Goal: Transaction & Acquisition: Purchase product/service

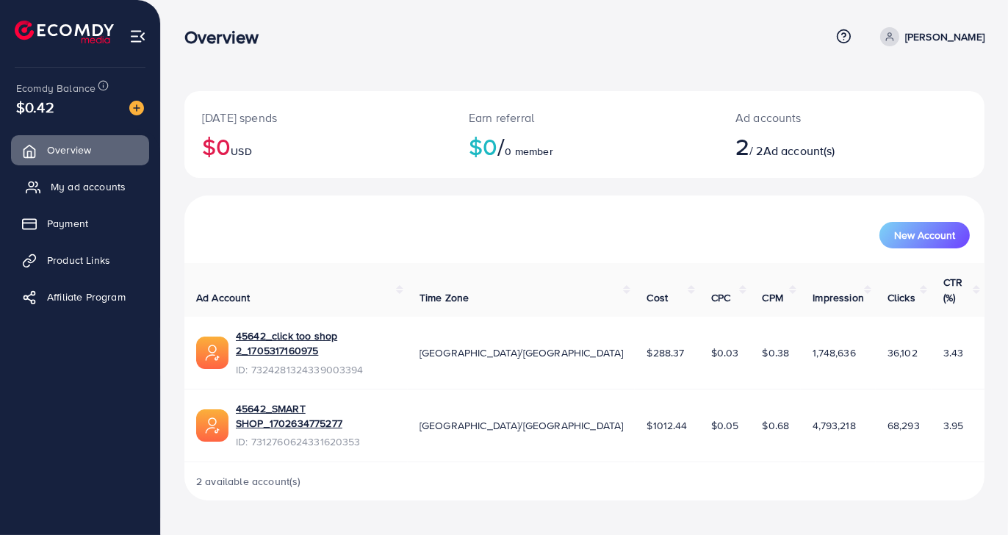
click at [79, 190] on span "My ad accounts" at bounding box center [88, 186] width 75 height 15
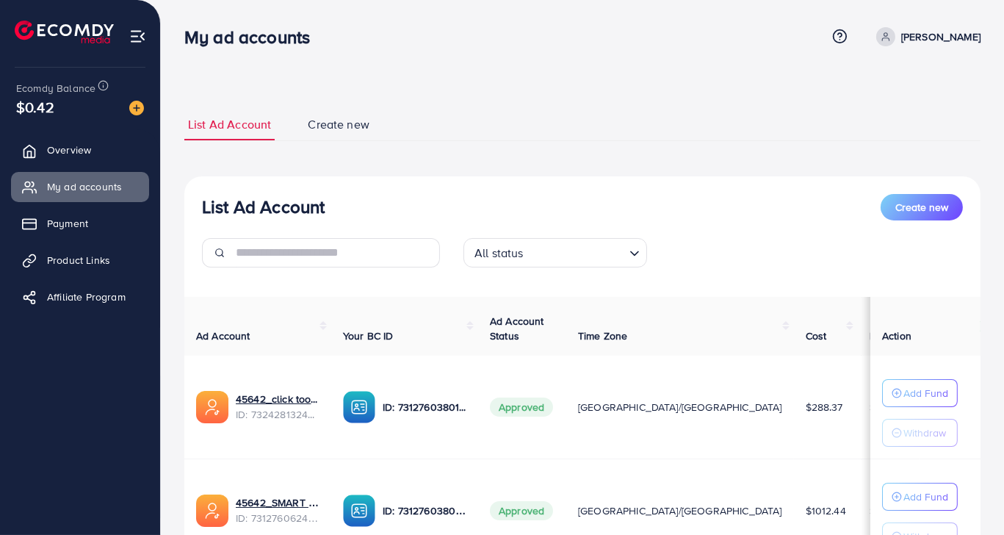
click at [505, 226] on div "List Ad Account Create new All status Loading..." at bounding box center [582, 236] width 797 height 85
click at [869, 169] on div "**********" at bounding box center [582, 368] width 797 height 519
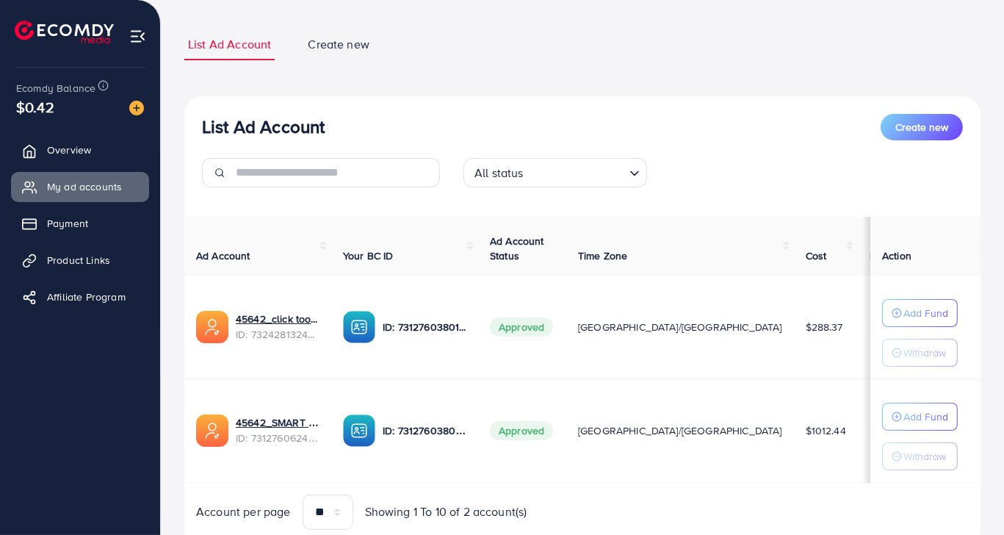
scroll to position [81, 0]
click at [531, 220] on th "Ad Account Status" at bounding box center [522, 245] width 88 height 59
click at [132, 107] on img at bounding box center [136, 108] width 15 height 15
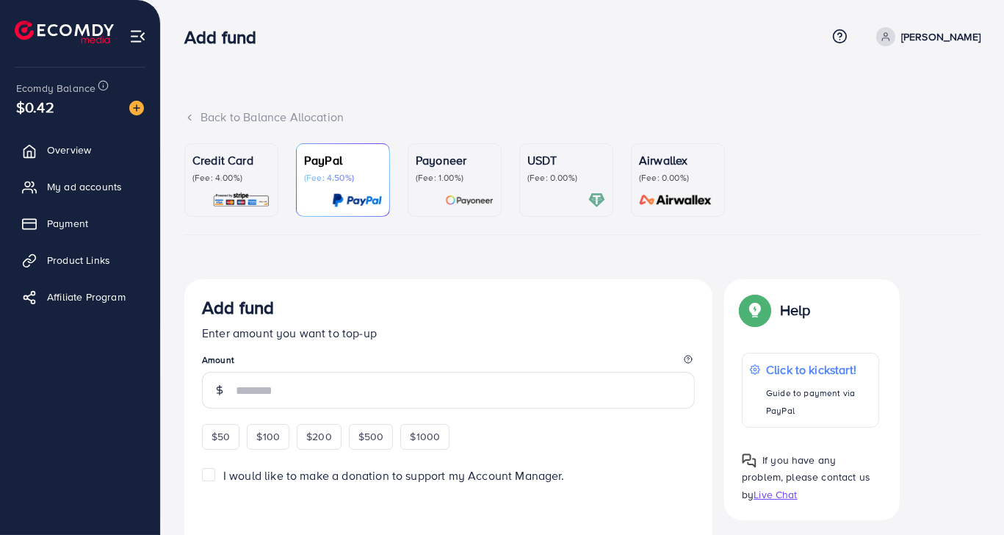
click at [545, 170] on div "USDT (Fee: 0.00%)" at bounding box center [567, 167] width 78 height 32
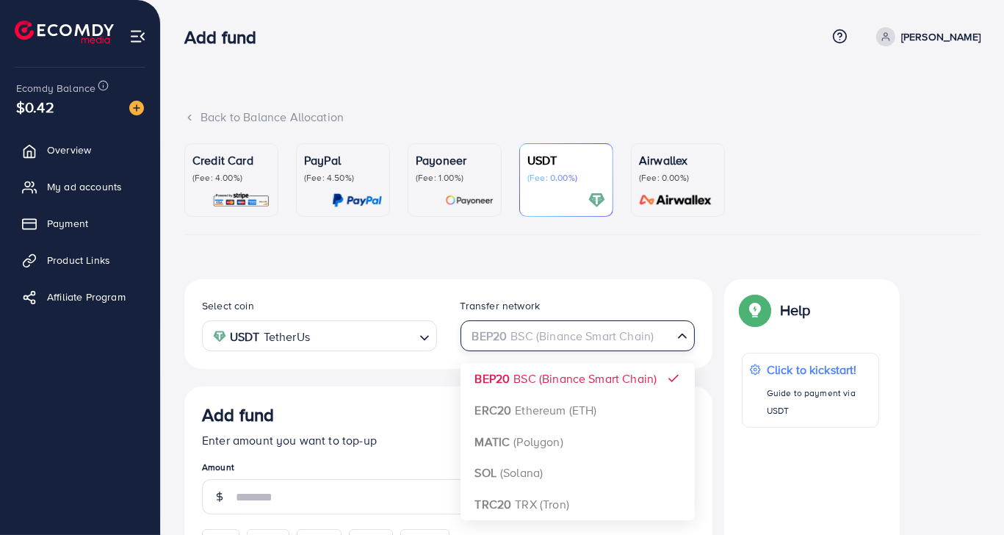
click at [638, 334] on div "BEP20 BSC (Binance Smart Chain)" at bounding box center [570, 335] width 208 height 26
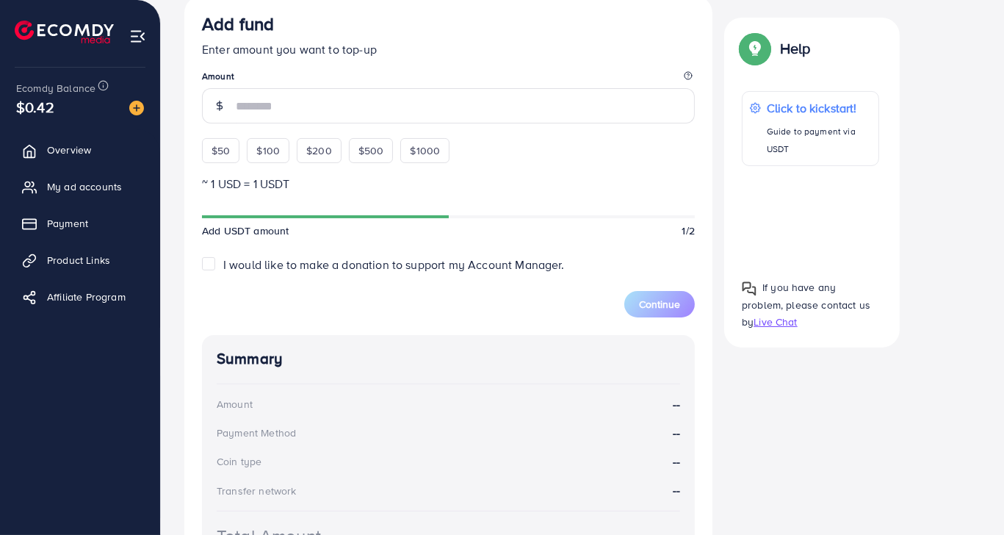
scroll to position [398, 0]
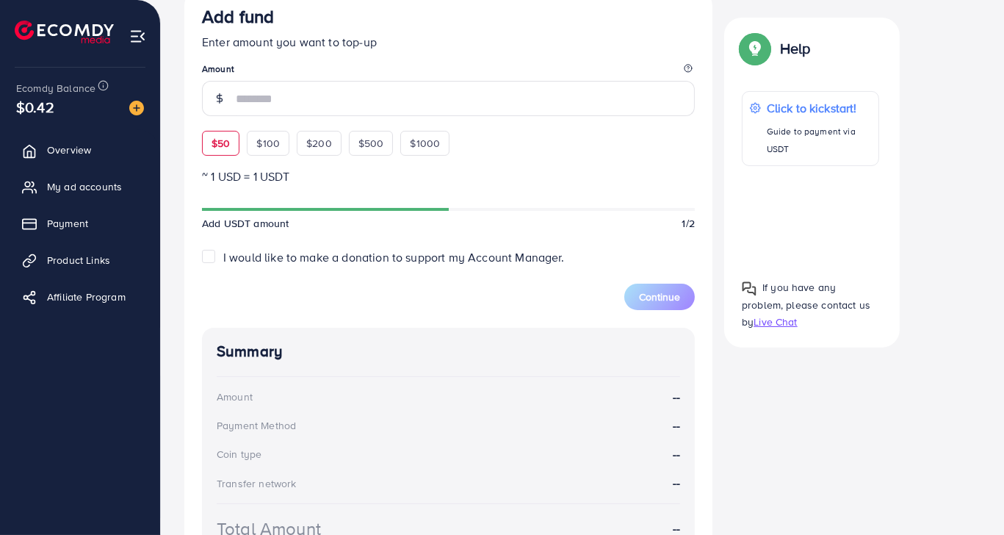
click at [233, 144] on div "$50" at bounding box center [220, 143] width 37 height 25
type input "**"
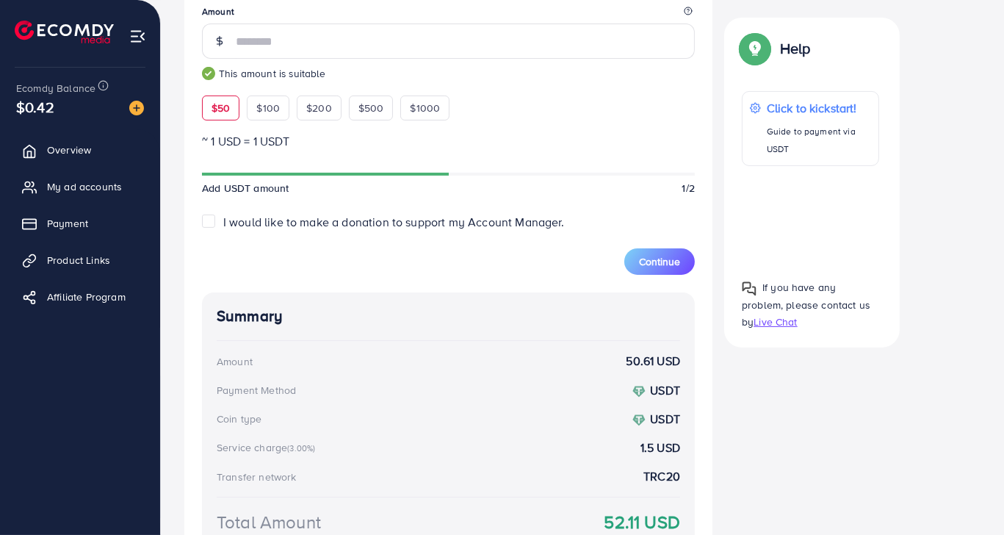
scroll to position [457, 0]
click at [676, 254] on span "Continue" at bounding box center [659, 260] width 41 height 15
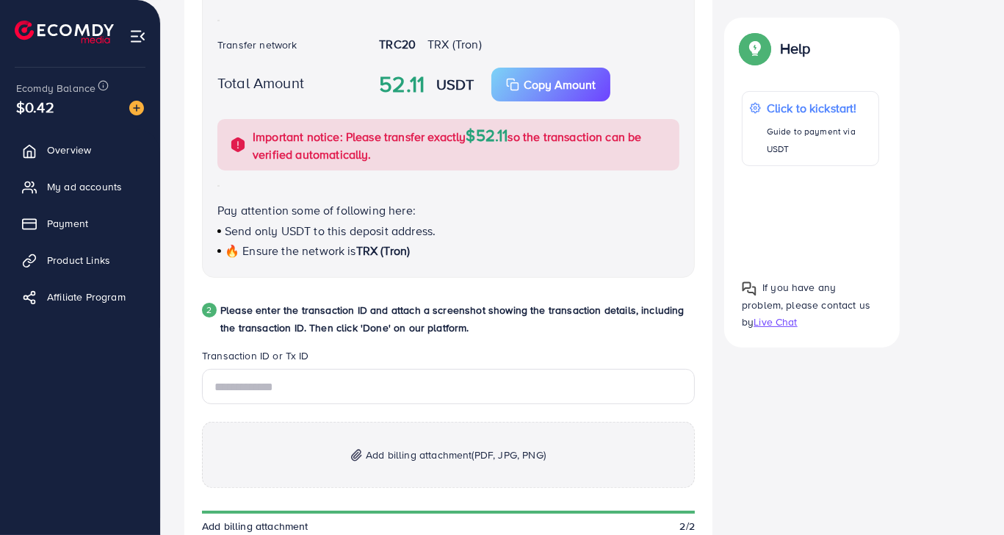
scroll to position [516, 0]
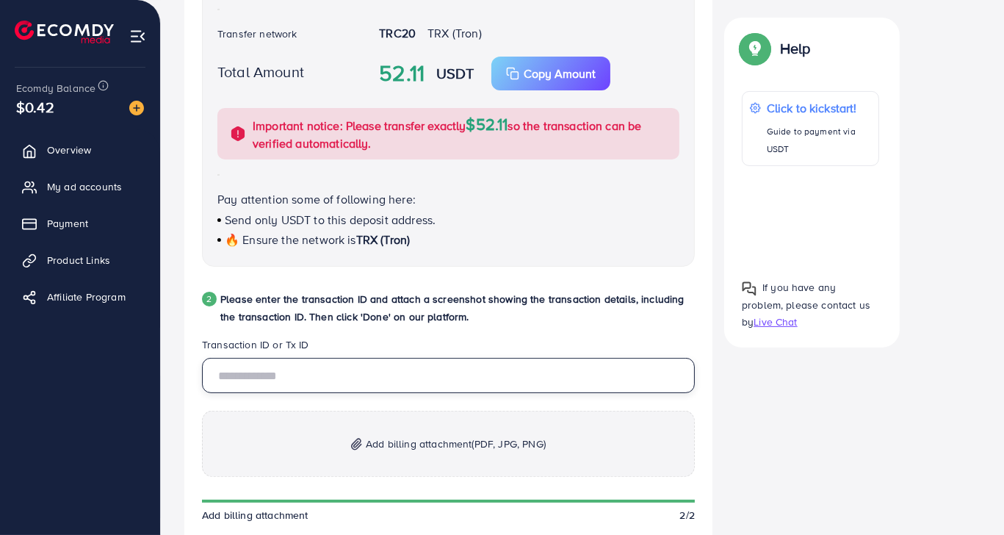
click at [327, 375] on input "text" at bounding box center [448, 375] width 493 height 35
paste input "**********"
type input "**********"
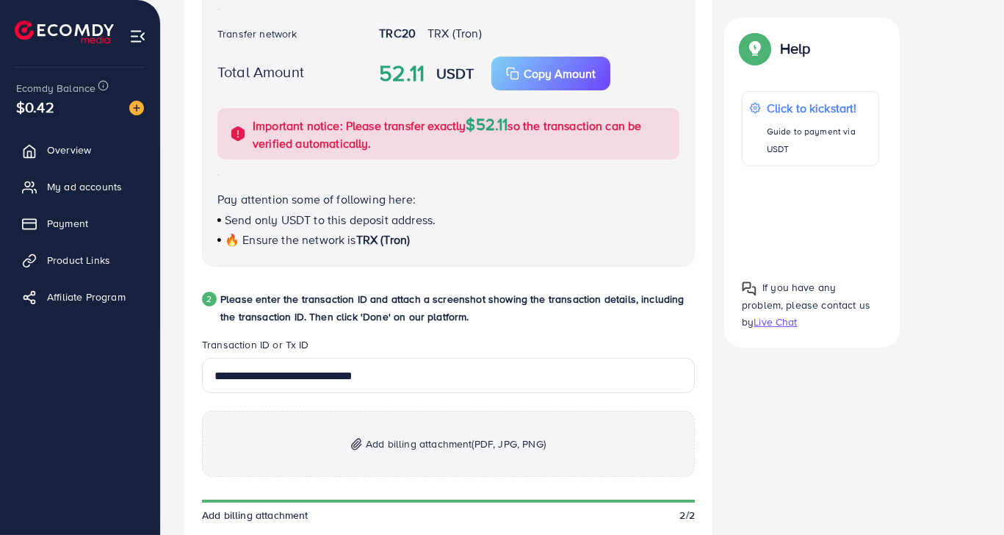
click at [411, 456] on p "Add billing attachment (PDF, JPG, PNG)" at bounding box center [448, 444] width 493 height 66
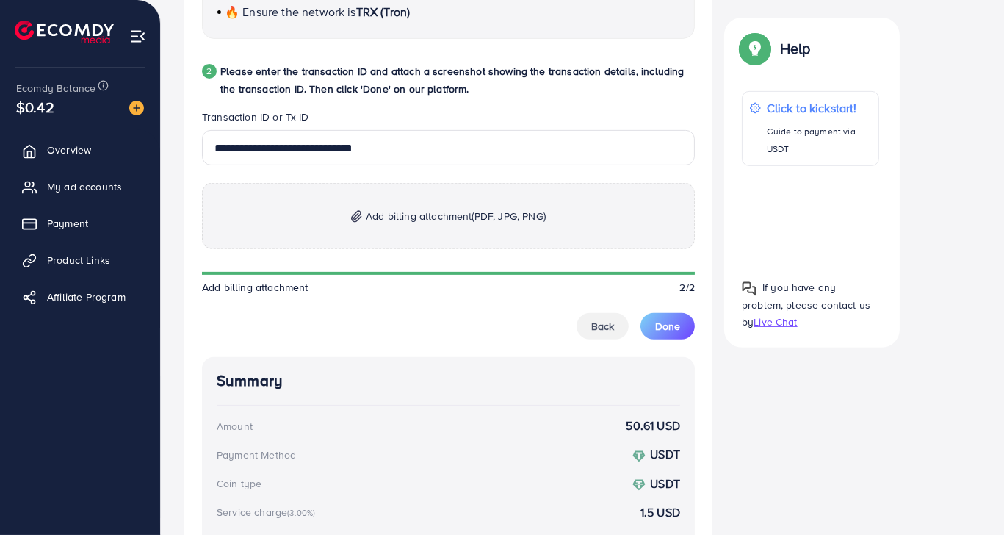
scroll to position [772, 0]
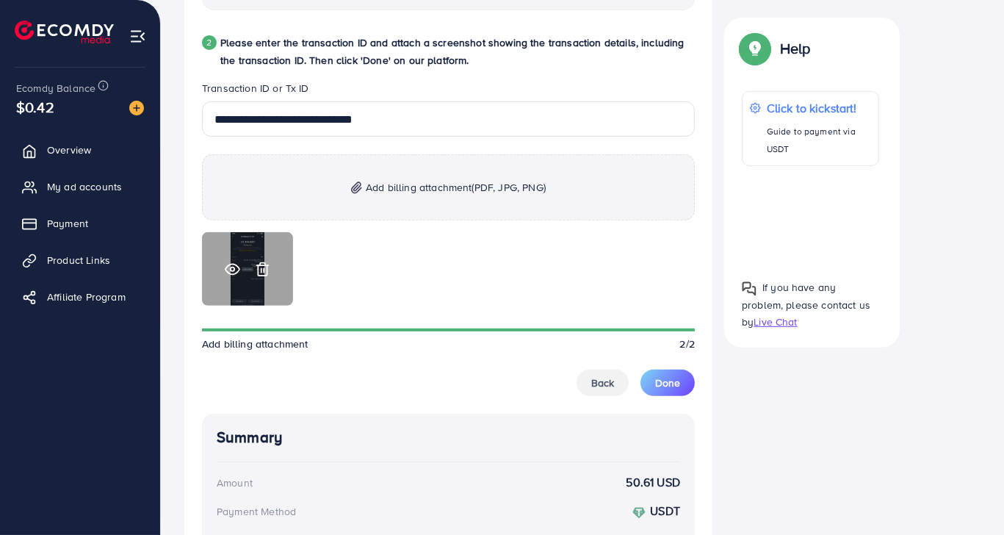
click at [233, 269] on icon at bounding box center [232, 269] width 15 height 15
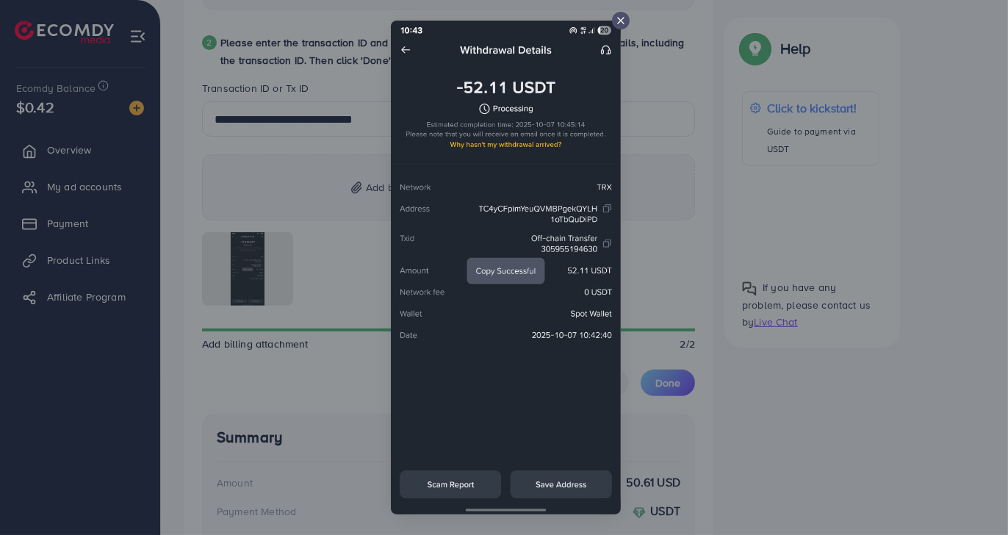
click at [616, 21] on icon at bounding box center [621, 21] width 12 height 12
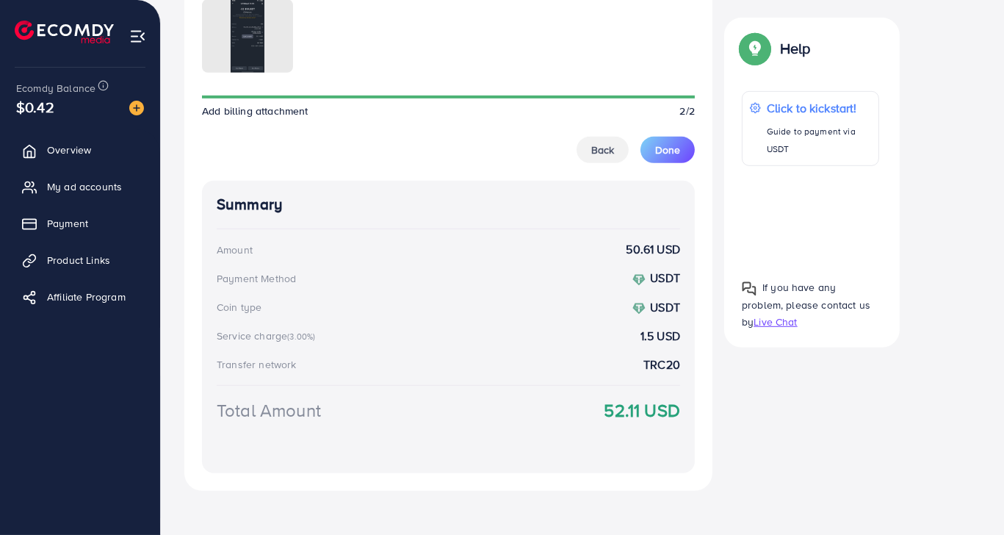
scroll to position [1011, 0]
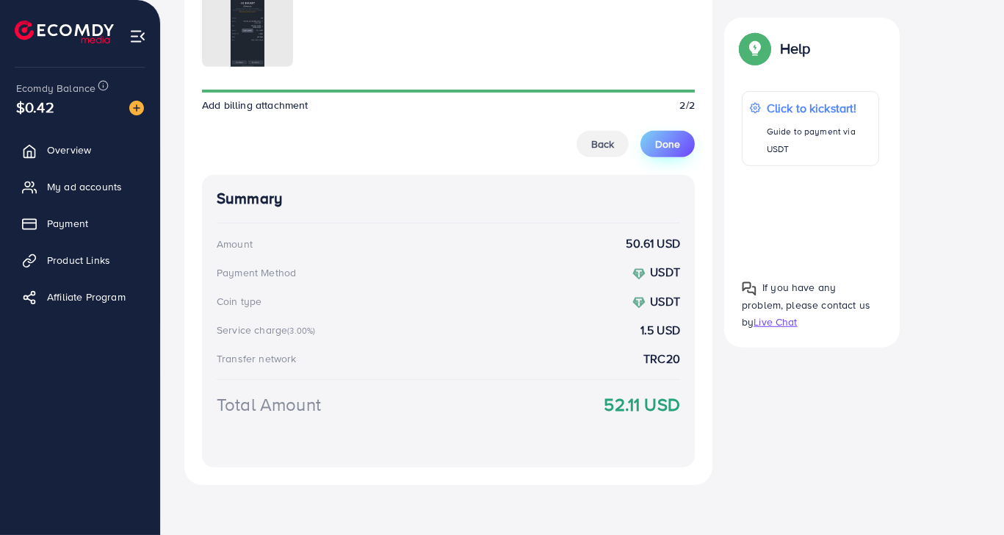
click at [682, 148] on button "Done" at bounding box center [668, 144] width 54 height 26
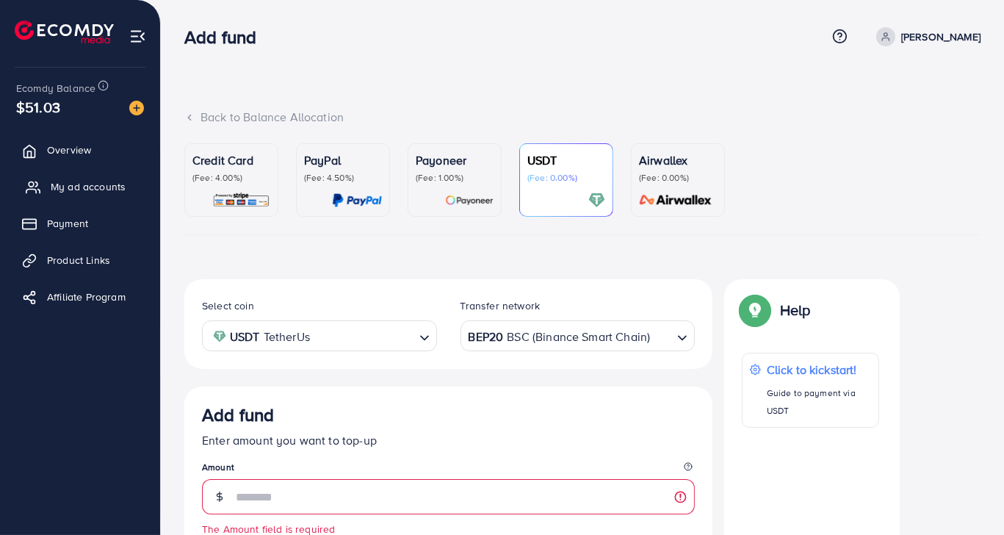
click at [123, 174] on link "My ad accounts" at bounding box center [80, 186] width 138 height 29
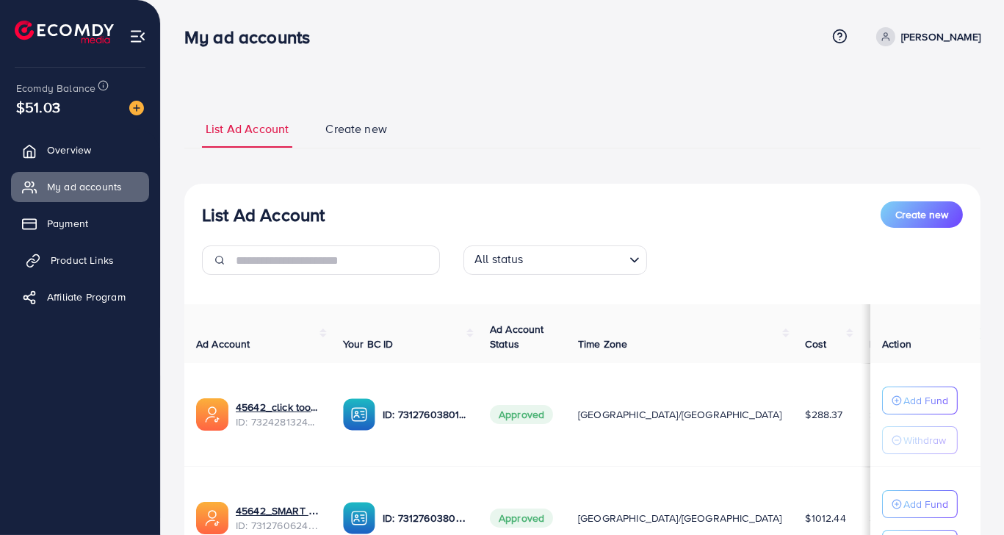
click at [101, 261] on span "Product Links" at bounding box center [82, 260] width 63 height 15
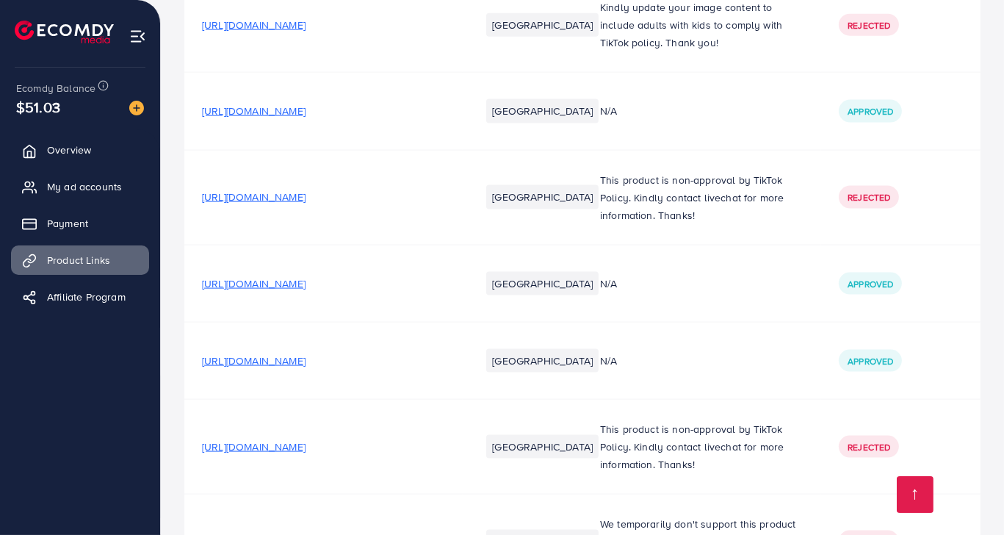
scroll to position [3474, 0]
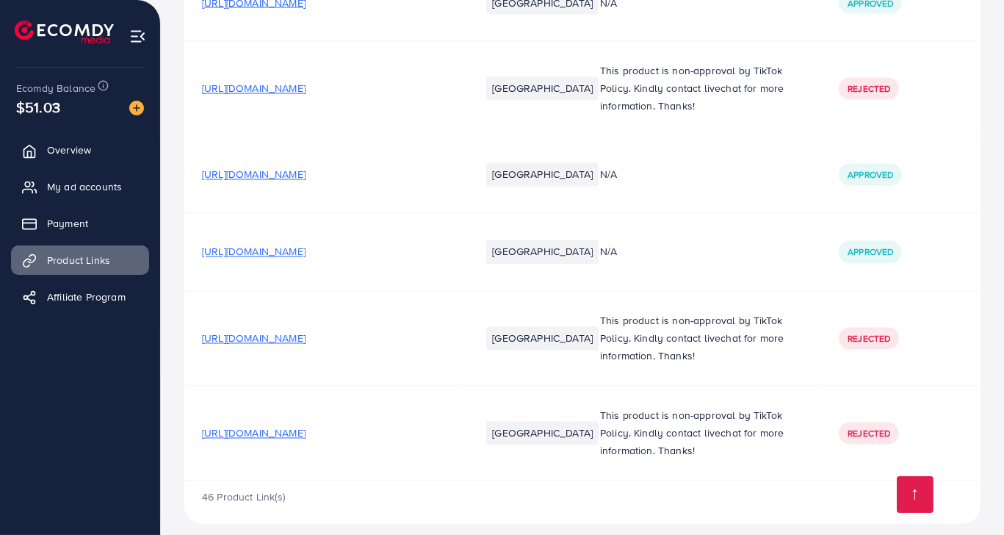
click at [306, 331] on span "[URL][DOMAIN_NAME]" at bounding box center [254, 338] width 104 height 15
click at [114, 188] on span "My ad accounts" at bounding box center [88, 186] width 75 height 15
